Goal: Find contact information: Find contact information

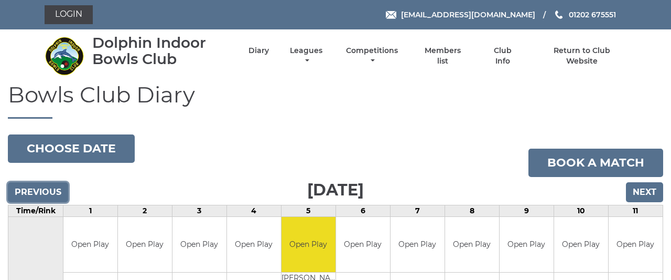
click at [57, 188] on input "Previous" at bounding box center [38, 192] width 60 height 20
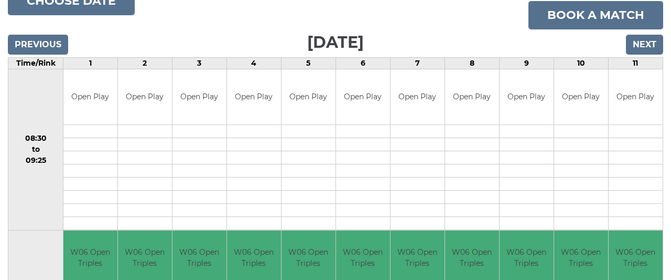
scroll to position [77, 0]
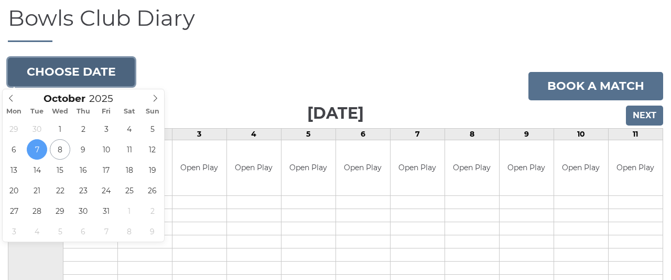
click at [79, 67] on button "Choose date" at bounding box center [71, 72] width 127 height 28
type input "2025-09-30"
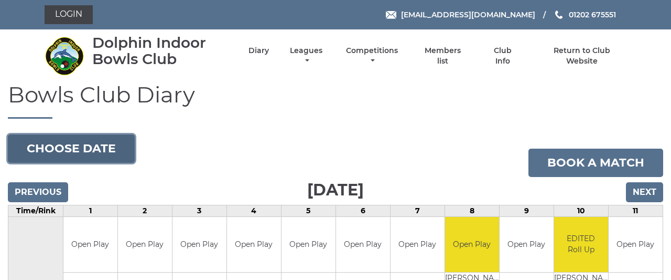
click at [111, 144] on button "Choose date" at bounding box center [71, 148] width 127 height 28
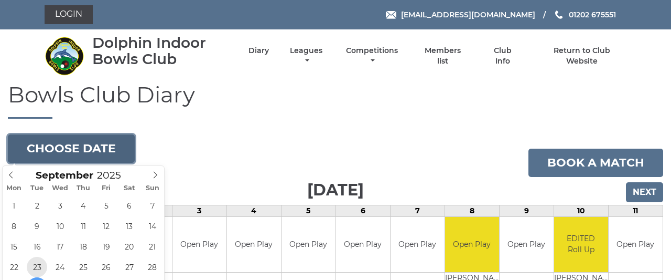
type input "2025-09-23"
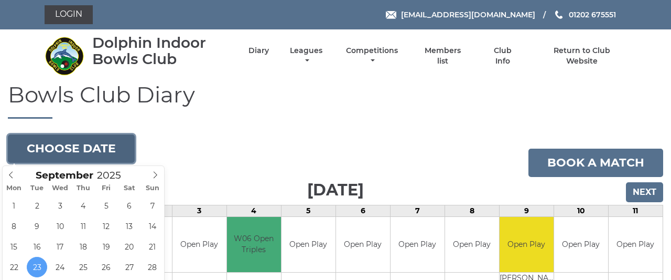
click at [63, 146] on button "Choose date" at bounding box center [71, 148] width 127 height 28
type input "2025-09-16"
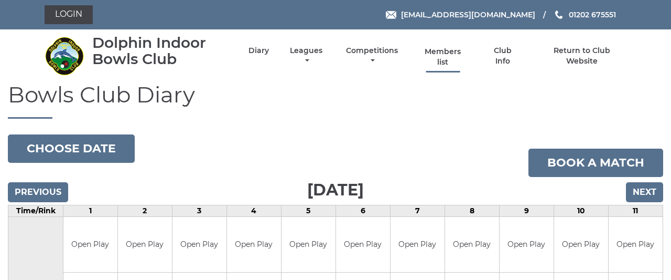
click at [446, 60] on link "Members list" at bounding box center [443, 57] width 48 height 20
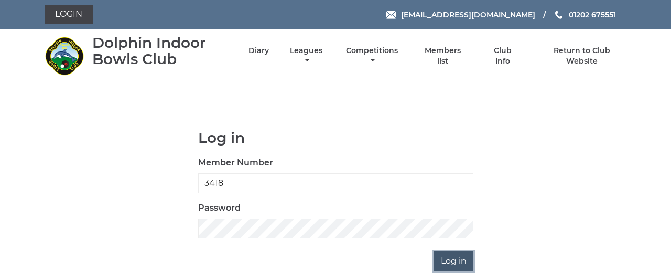
click at [456, 255] on input "Log in" at bounding box center [453, 261] width 39 height 20
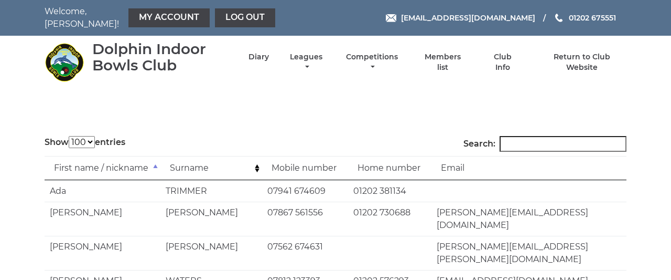
select select "100"
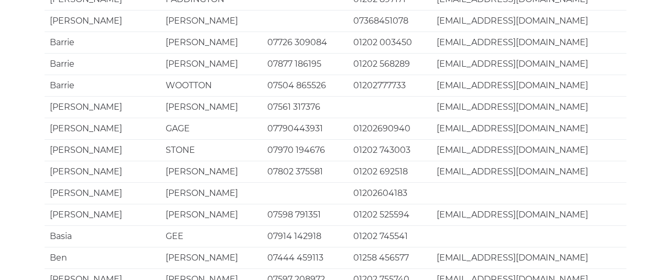
scroll to position [2108, 0]
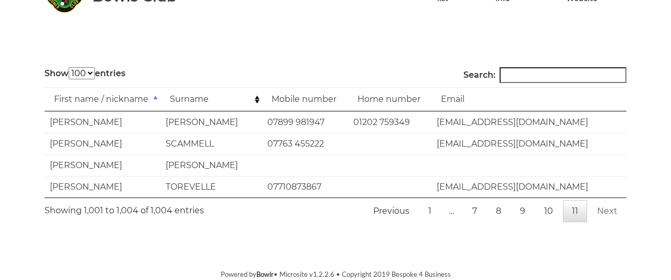
scroll to position [60, 0]
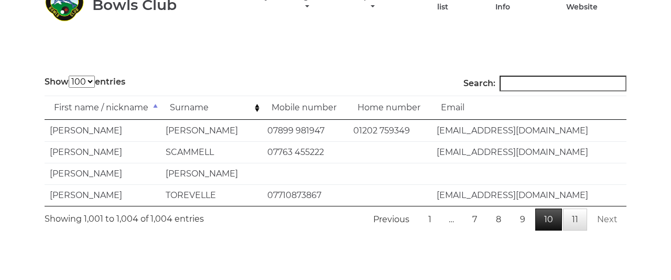
click at [552, 211] on link "10" at bounding box center [549, 219] width 27 height 22
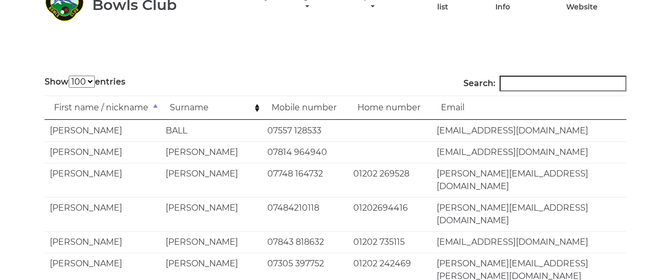
click at [209, 99] on td "Surname" at bounding box center [212, 107] width 102 height 24
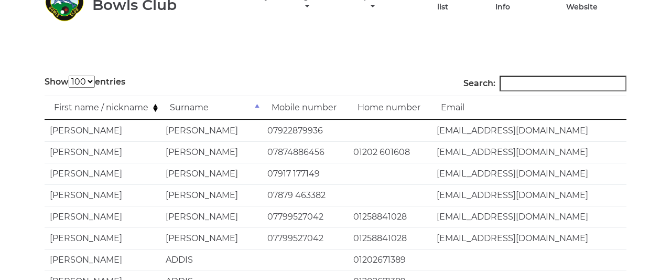
click at [131, 98] on td "First name / nickname" at bounding box center [103, 107] width 116 height 24
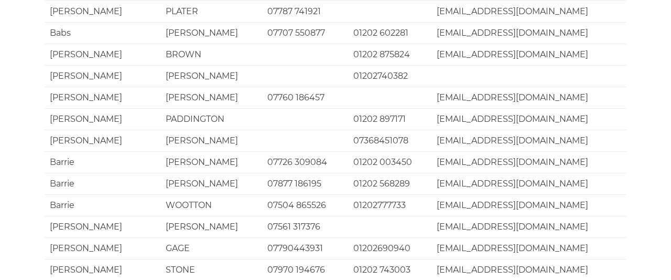
scroll to position [1806, 0]
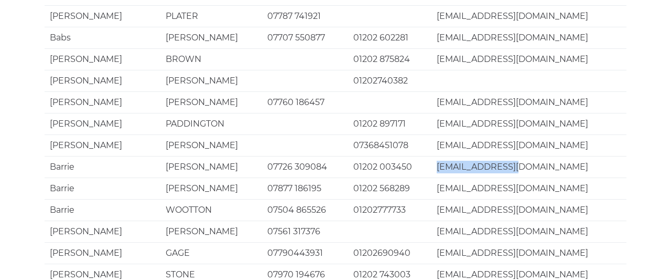
drag, startPoint x: 518, startPoint y: 17, endPoint x: 437, endPoint y: 20, distance: 81.4
click at [437, 156] on td "bwellman@sky.com" at bounding box center [529, 167] width 195 height 22
copy td "bwellman@sky.com"
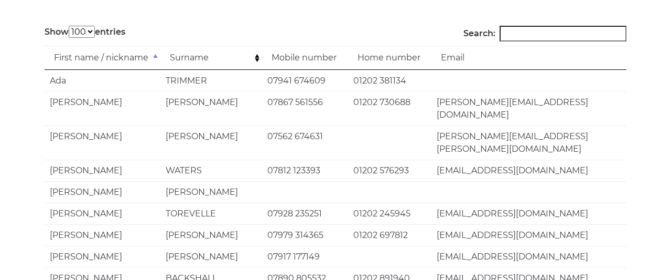
scroll to position [0, 0]
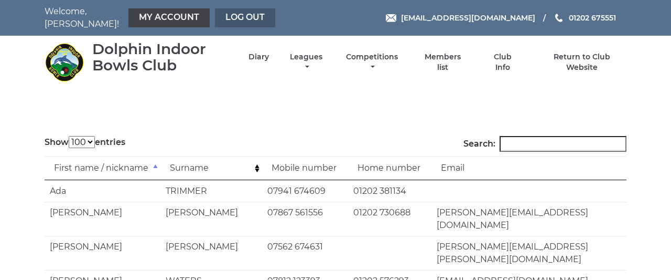
click at [232, 13] on link "Log out" at bounding box center [245, 17] width 60 height 19
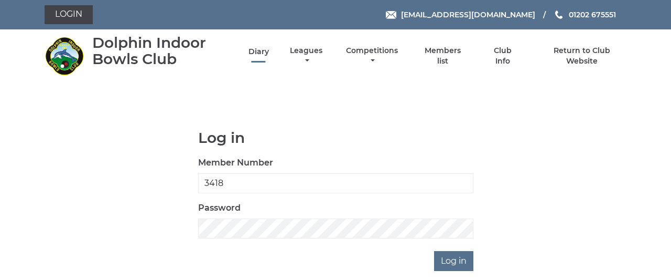
click at [259, 52] on link "Diary" at bounding box center [259, 52] width 20 height 10
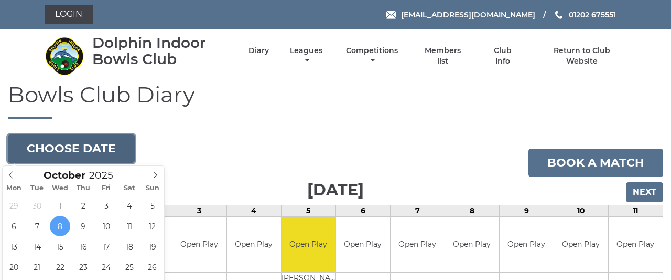
click at [95, 148] on button "Choose date" at bounding box center [71, 148] width 127 height 28
type input "2025-10-21"
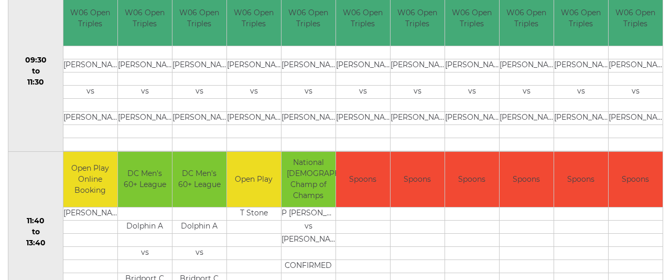
scroll to position [391, 0]
